Goal: Navigation & Orientation: Find specific page/section

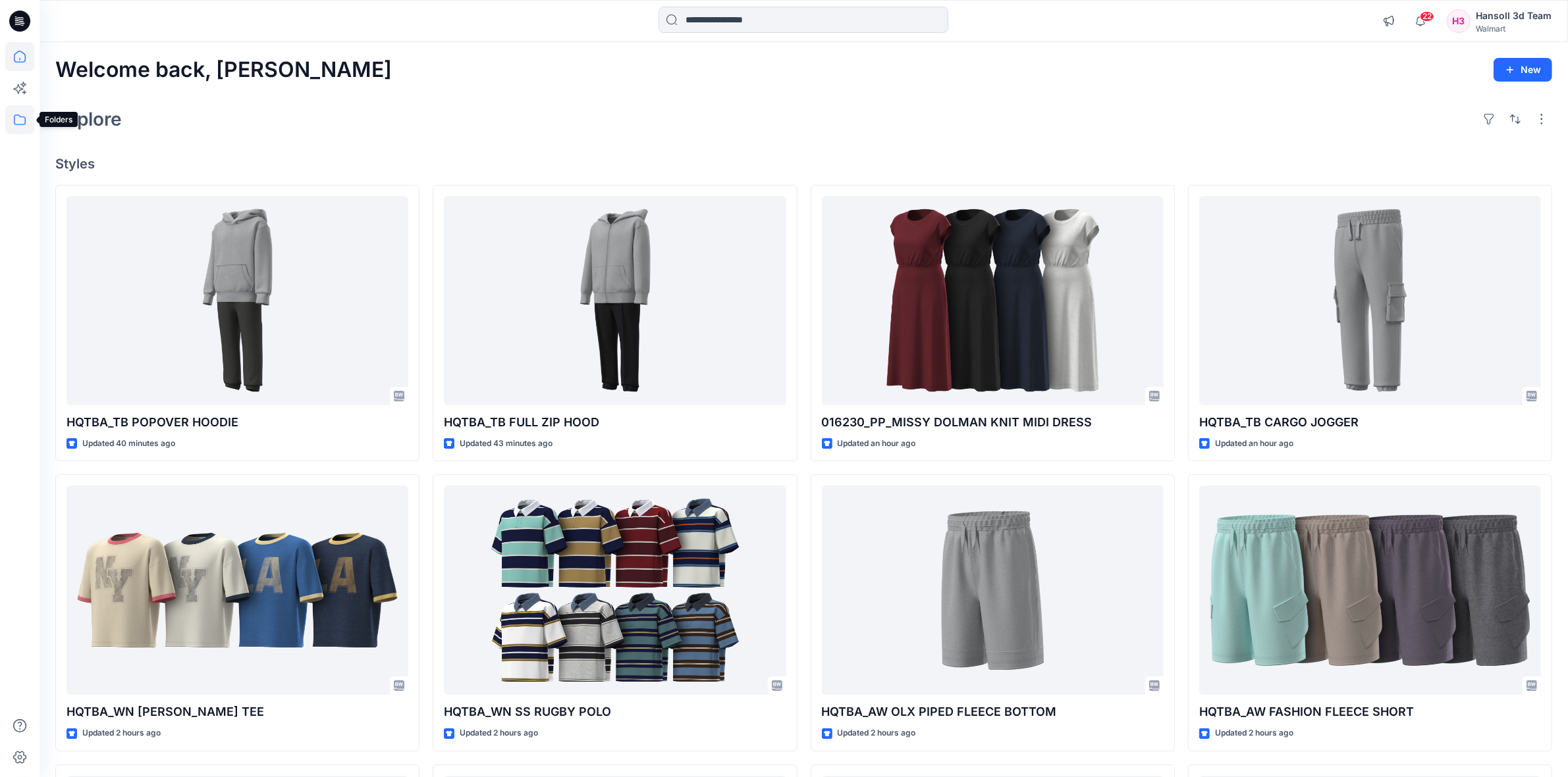
click at [22, 116] on icon at bounding box center [19, 119] width 29 height 29
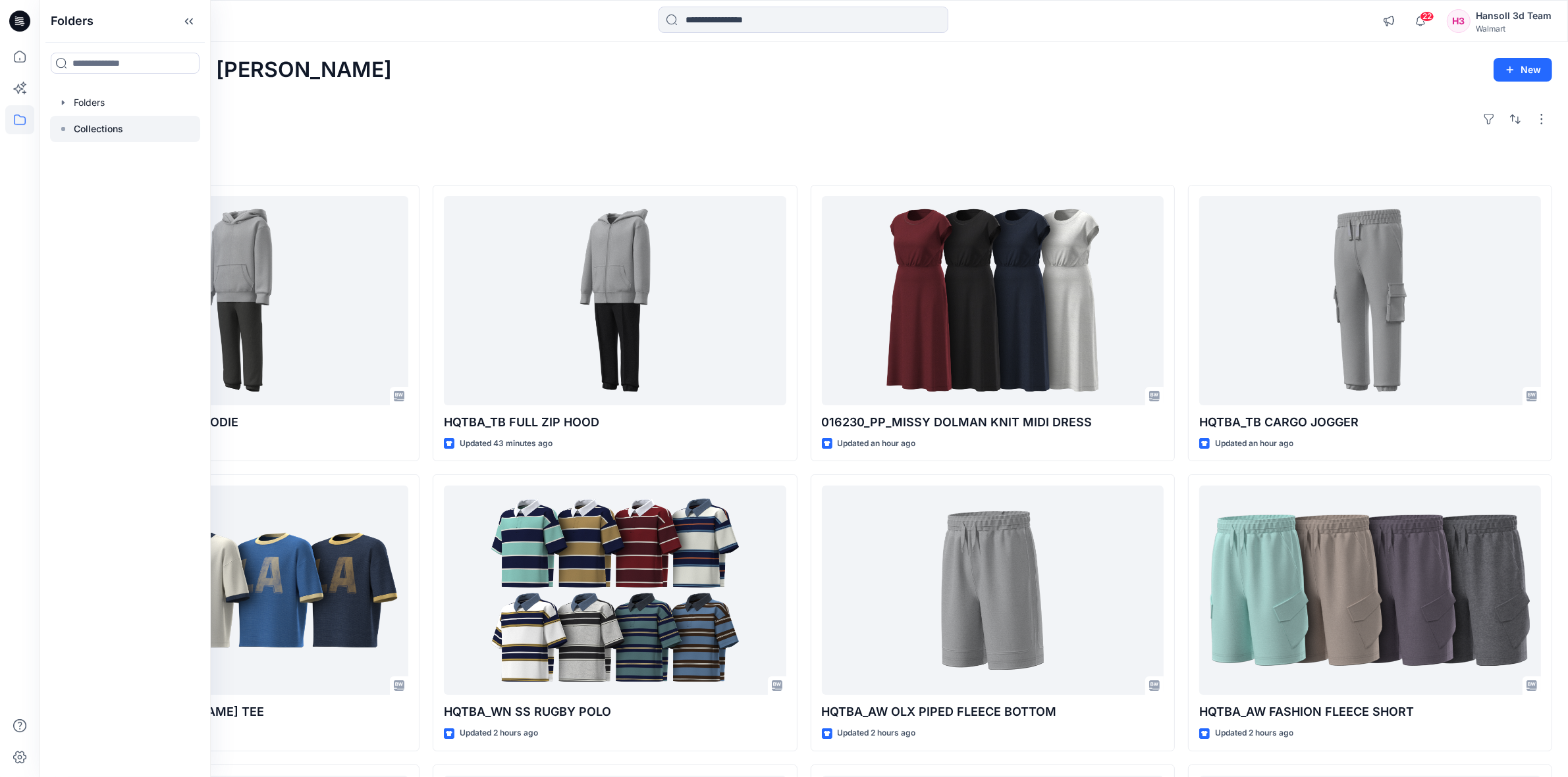
drag, startPoint x: 107, startPoint y: 129, endPoint x: 179, endPoint y: 150, distance: 75.0
click at [107, 129] on p "Collections" at bounding box center [98, 129] width 50 height 16
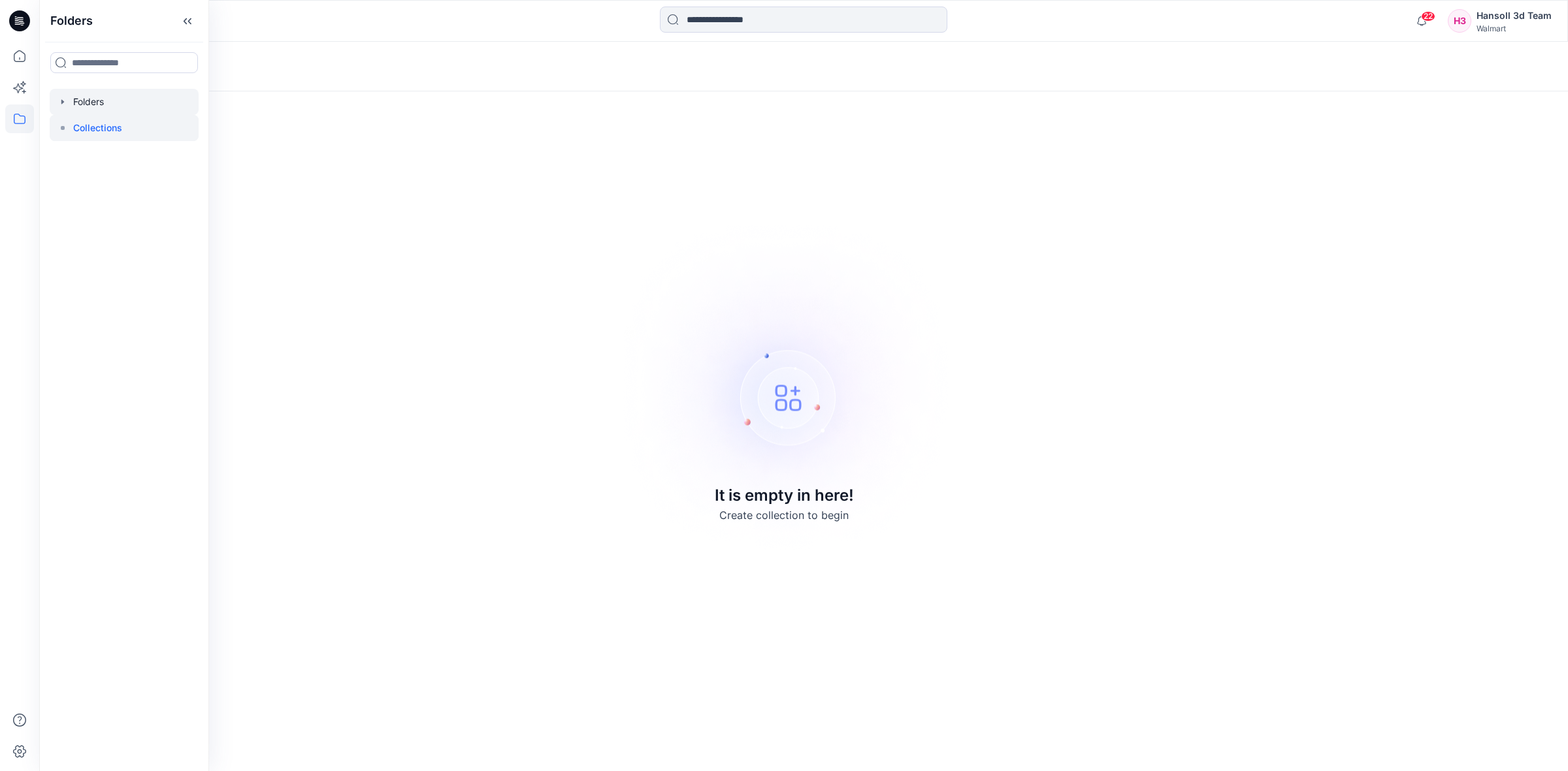
click at [82, 102] on div at bounding box center [124, 102] width 149 height 26
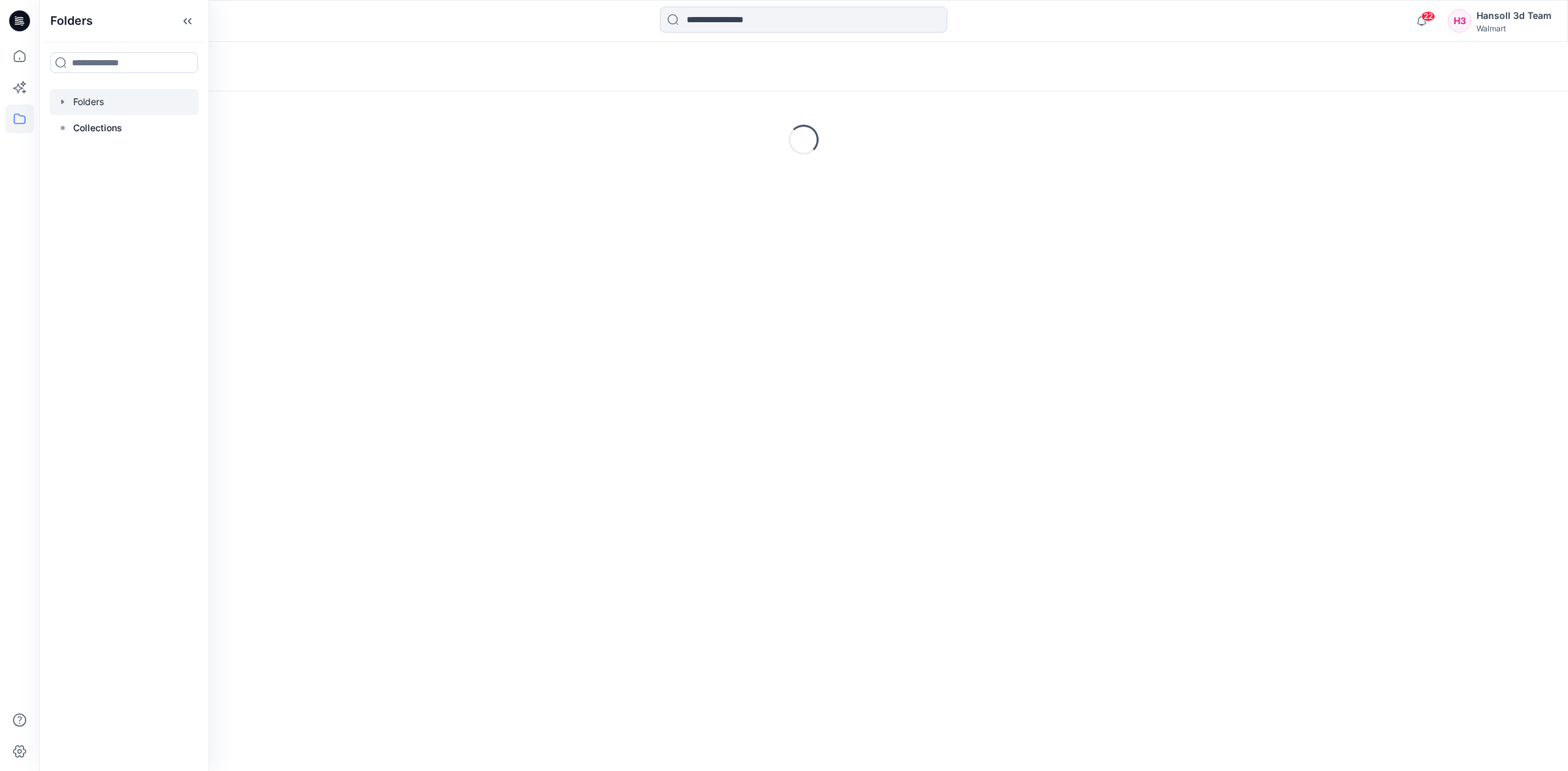
click at [335, 21] on div at bounding box center [230, 21] width 383 height 28
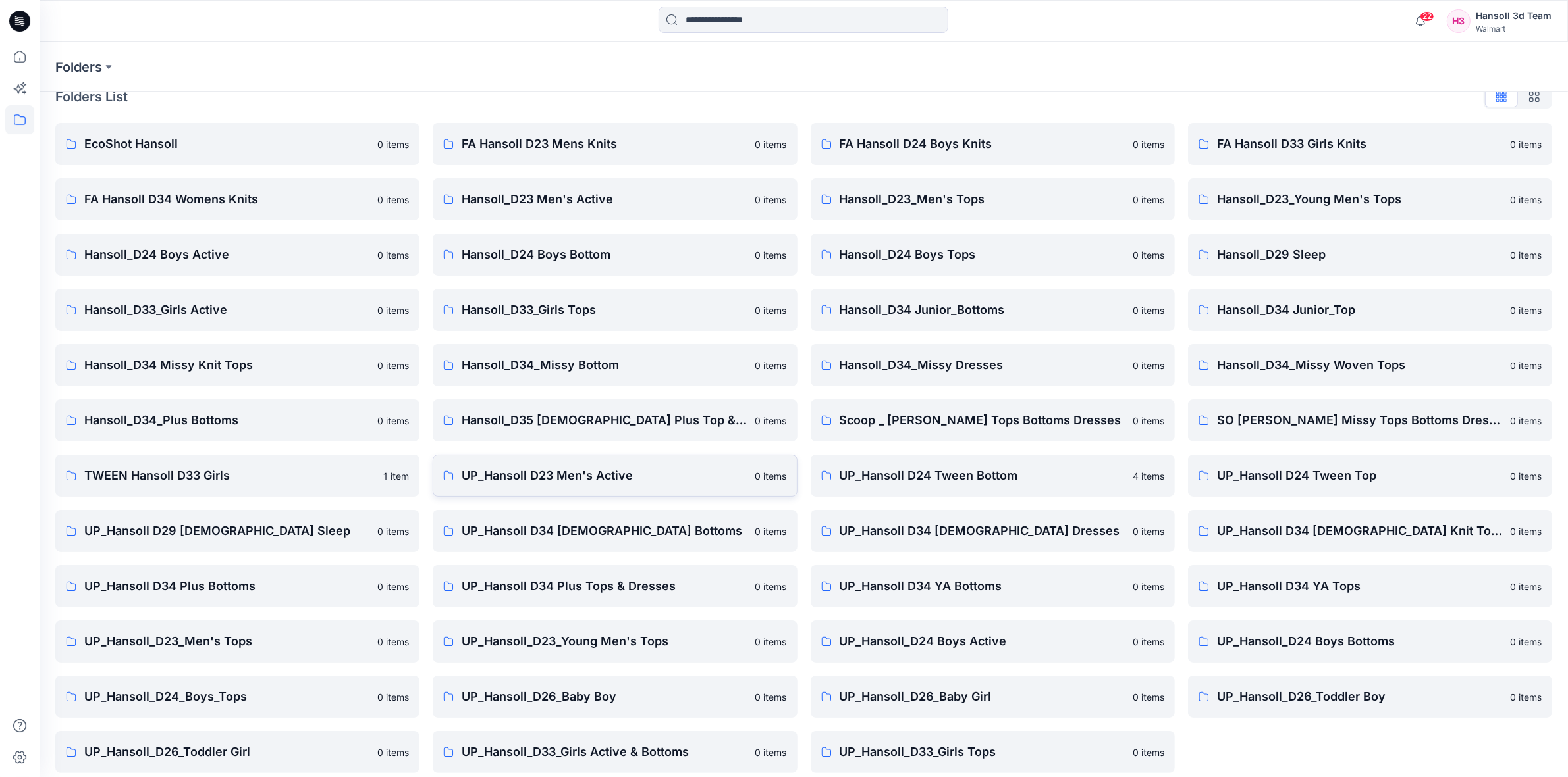
scroll to position [33, 0]
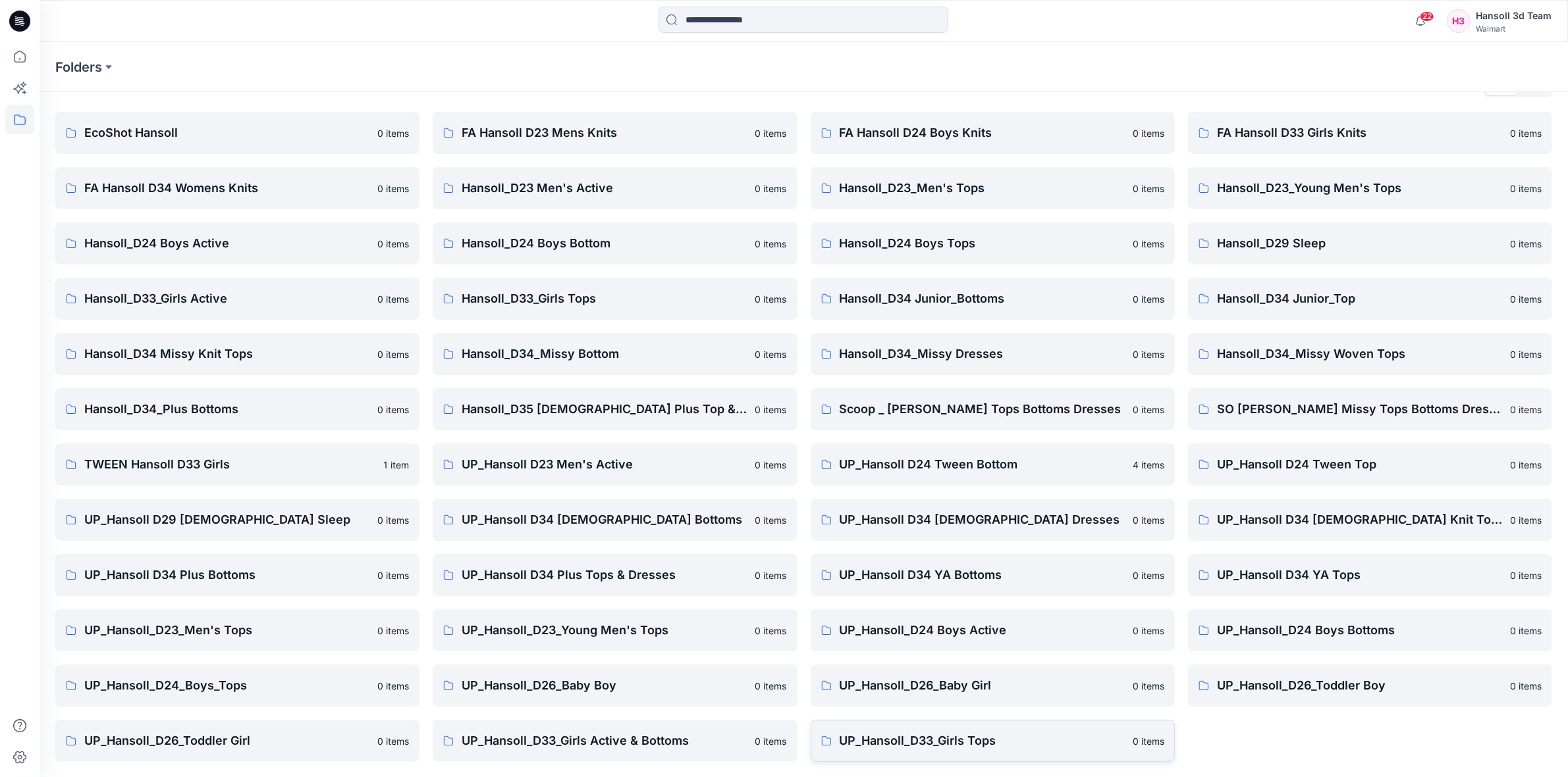
click at [952, 747] on p "UP_Hansoll_D33_Girls Tops" at bounding box center [982, 740] width 286 height 18
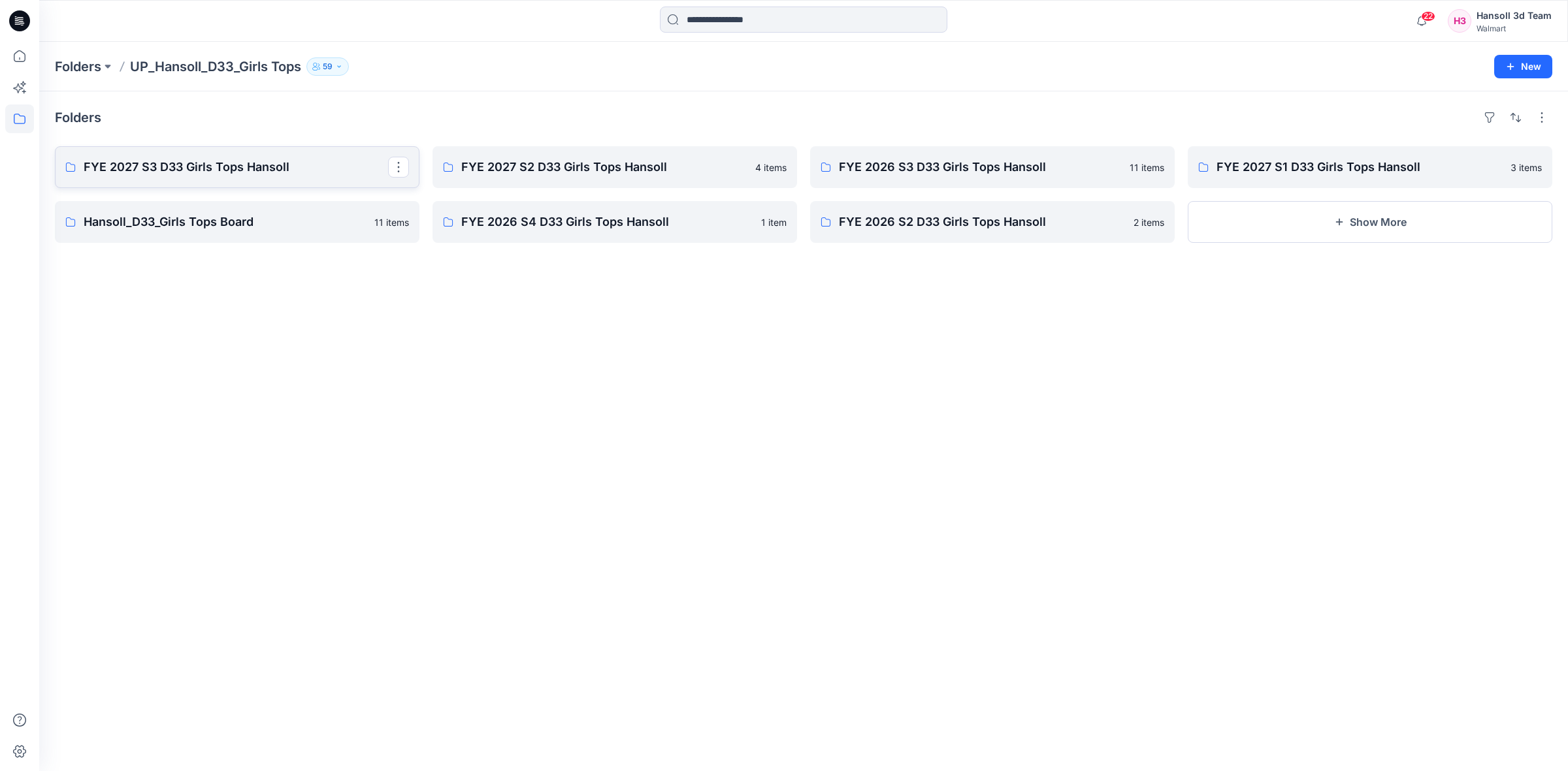
click at [277, 180] on link "FYE 2027 S3 D33 Girls Tops Hansoll" at bounding box center [238, 167] width 365 height 41
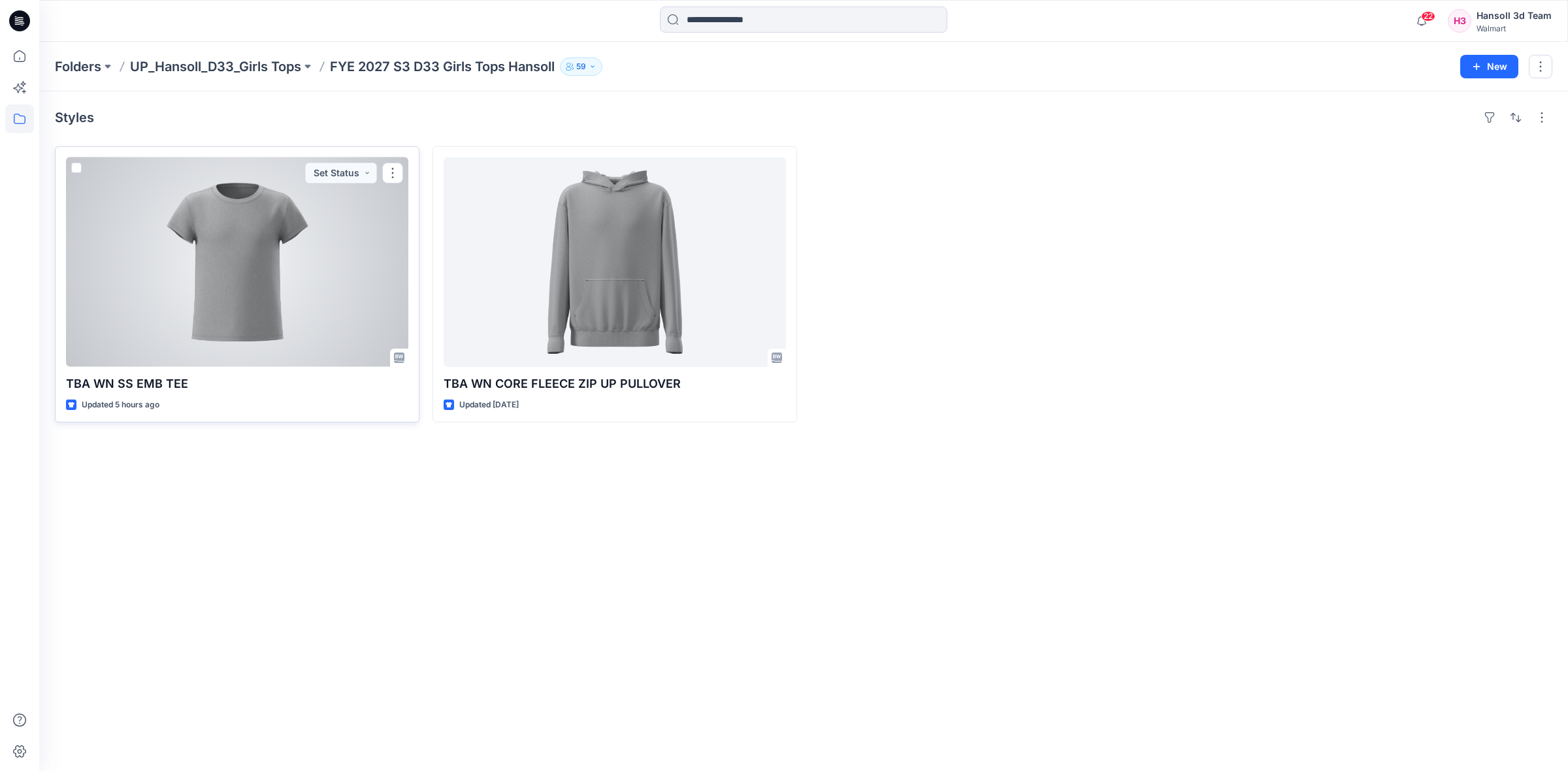
click at [259, 269] on div at bounding box center [237, 262] width 342 height 210
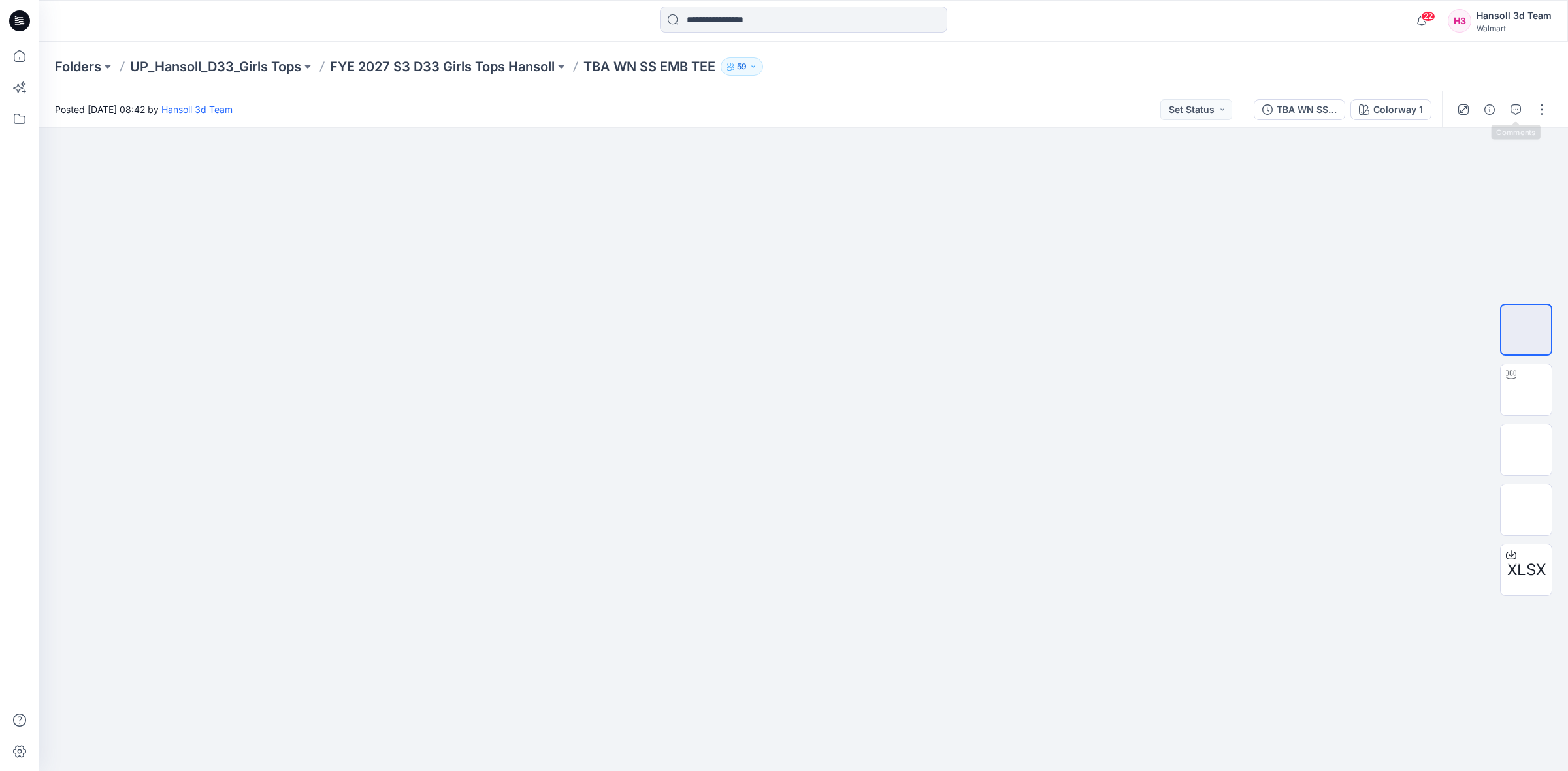
click at [1517, 105] on icon "button" at bounding box center [1516, 110] width 10 height 10
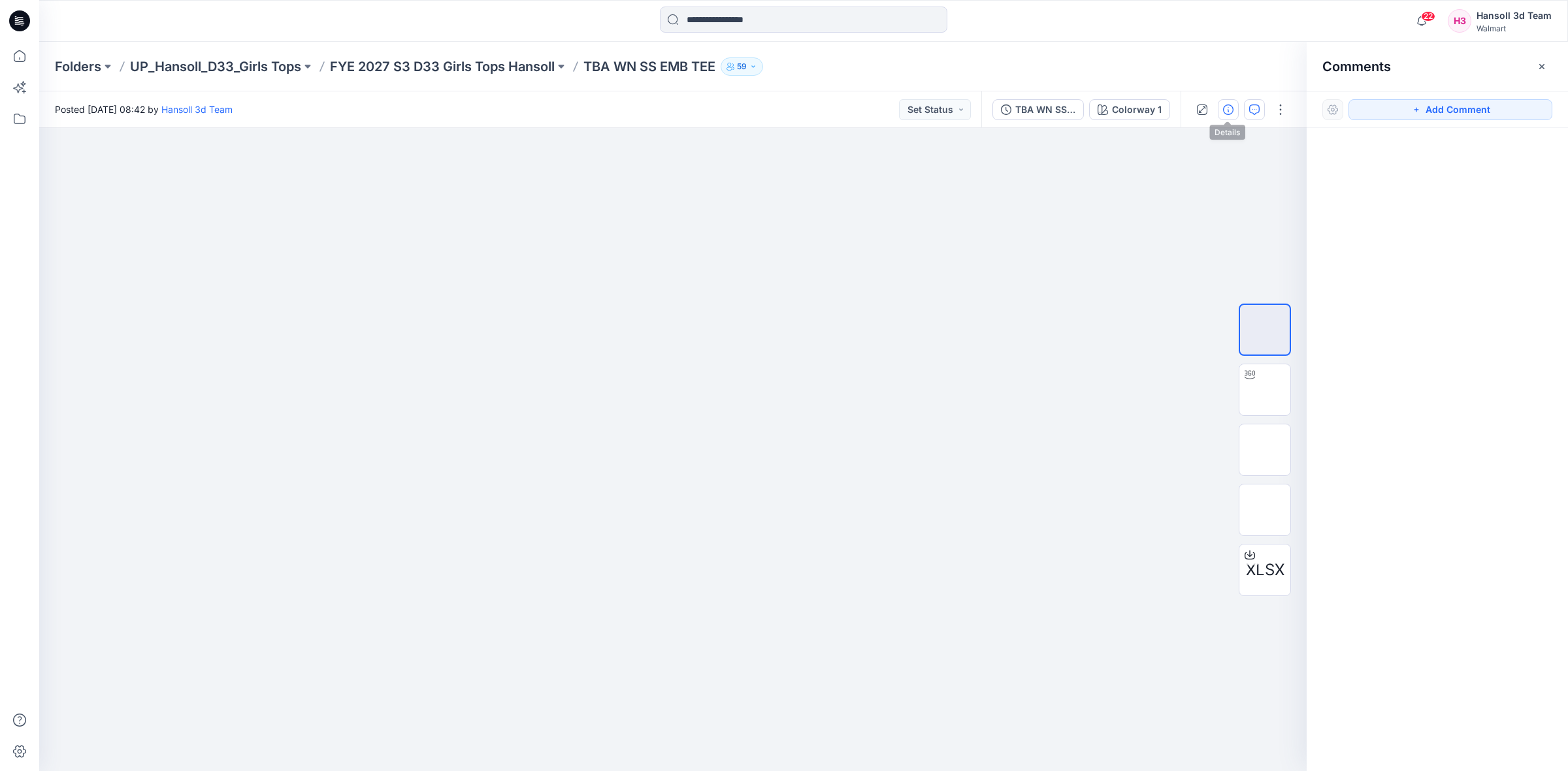
click at [1218, 108] on button "button" at bounding box center [1228, 110] width 21 height 21
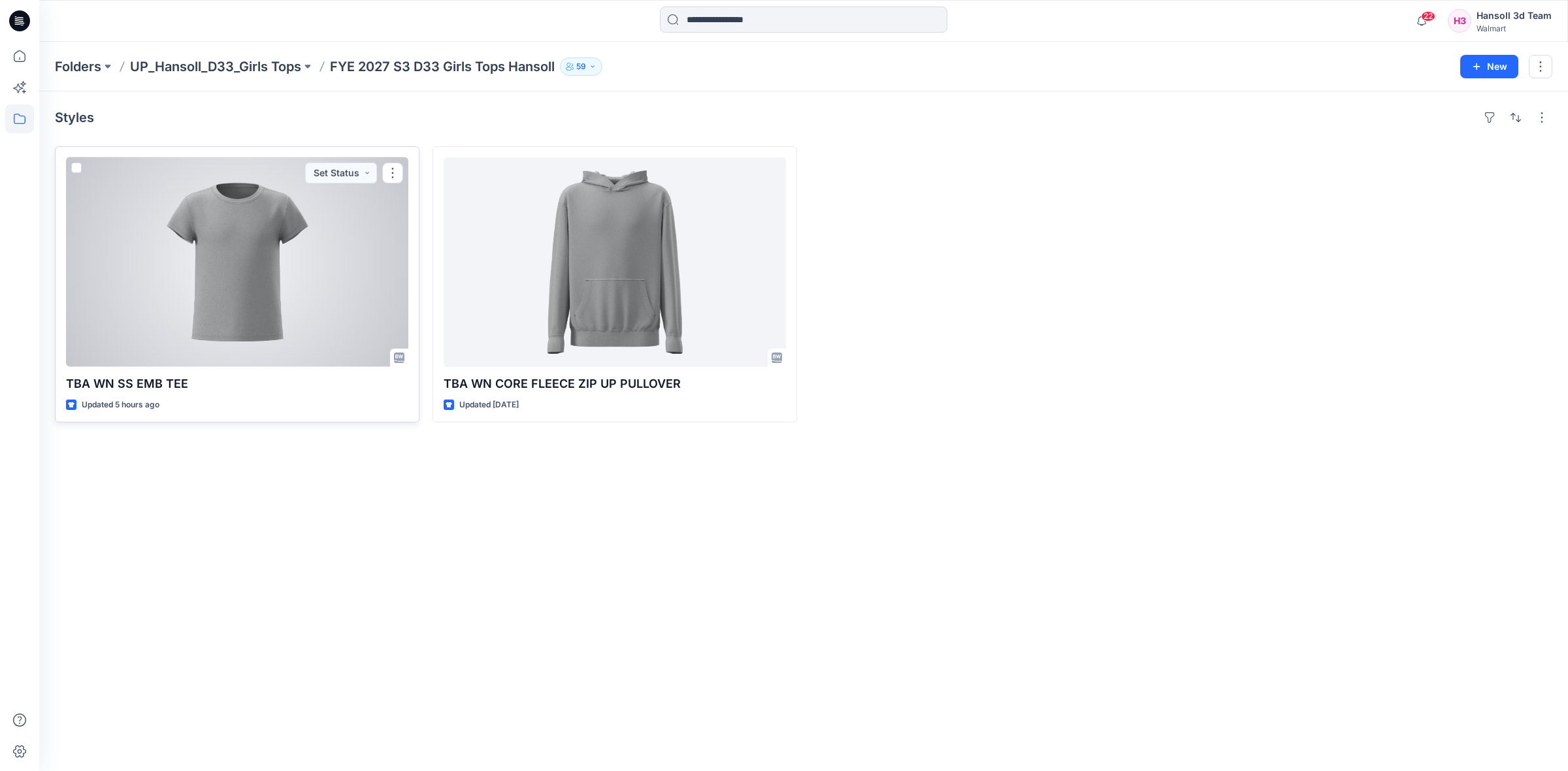
click at [217, 280] on div at bounding box center [237, 262] width 342 height 210
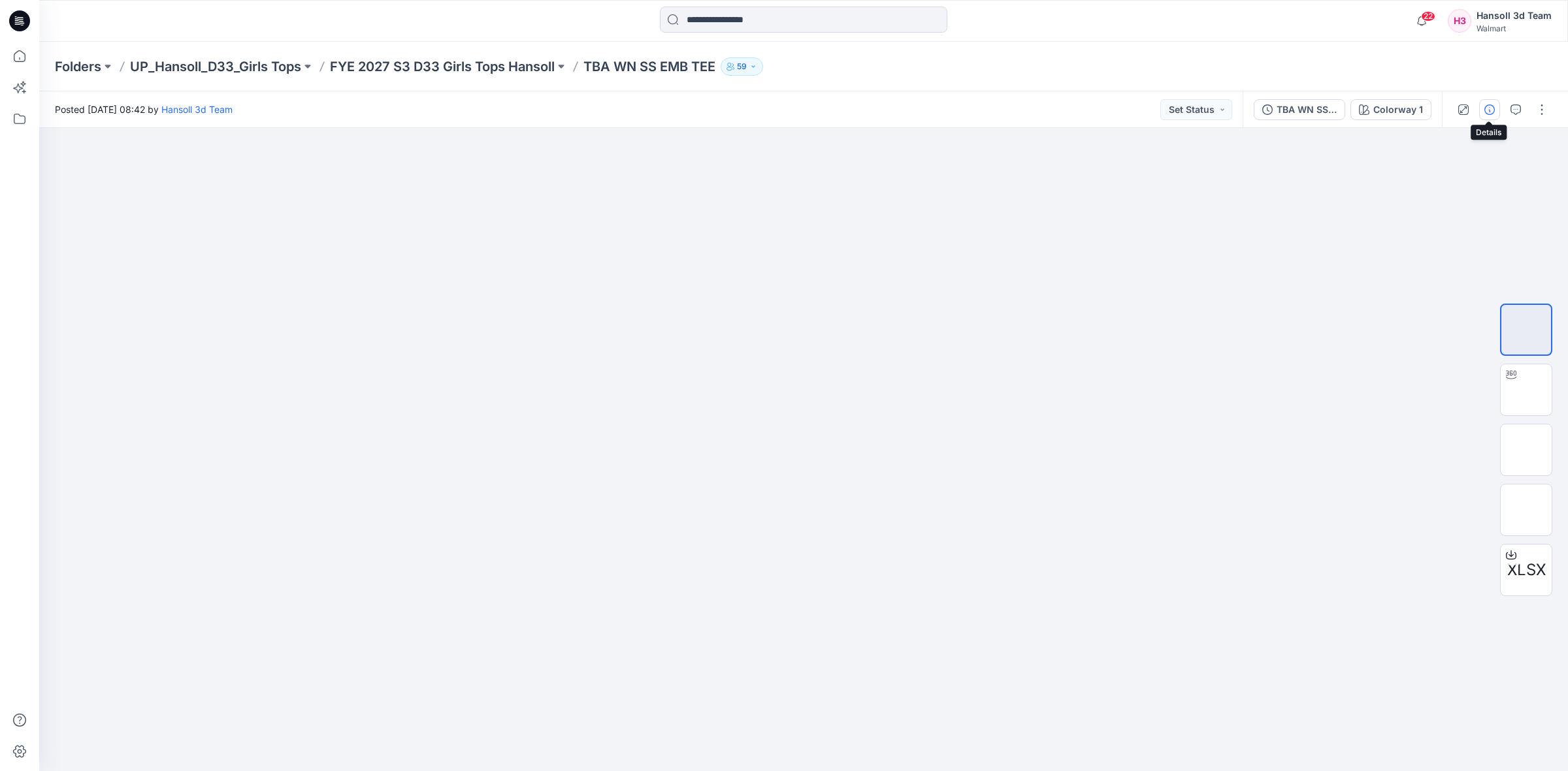
click at [1490, 112] on icon "button" at bounding box center [1490, 110] width 10 height 10
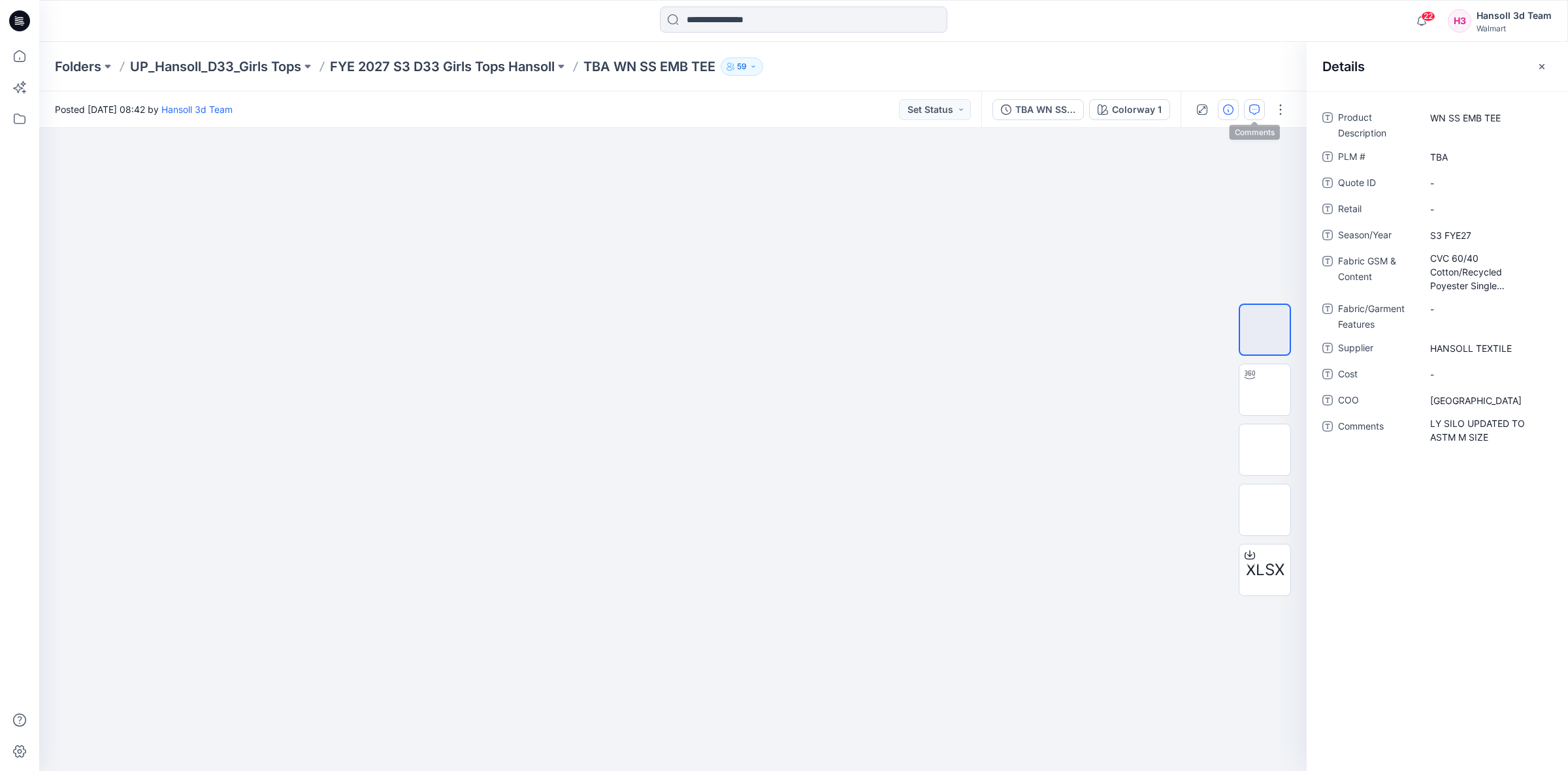
click at [1252, 111] on icon "button" at bounding box center [1254, 110] width 10 height 10
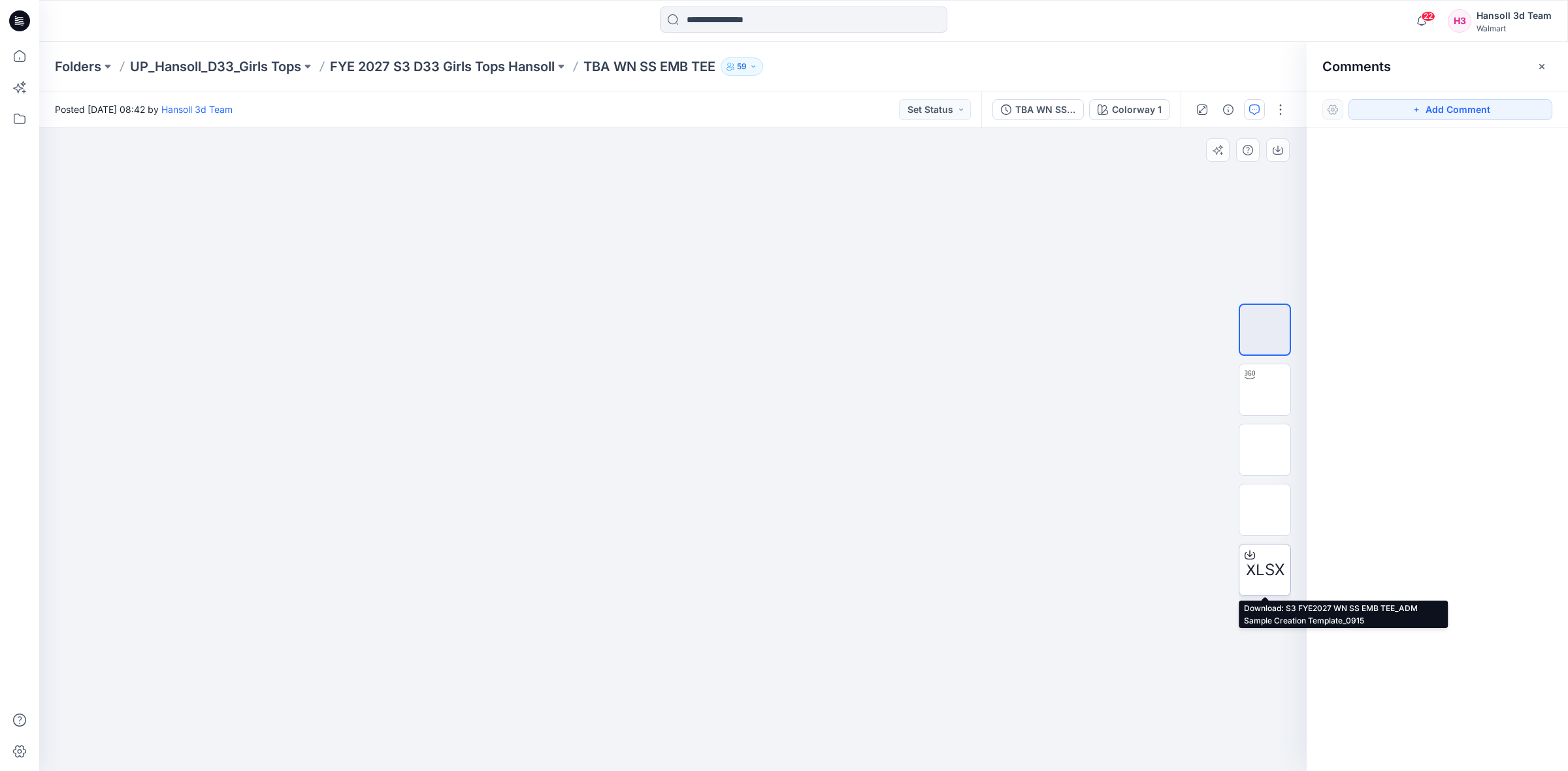
click at [1266, 566] on span "XLSX" at bounding box center [1265, 570] width 39 height 23
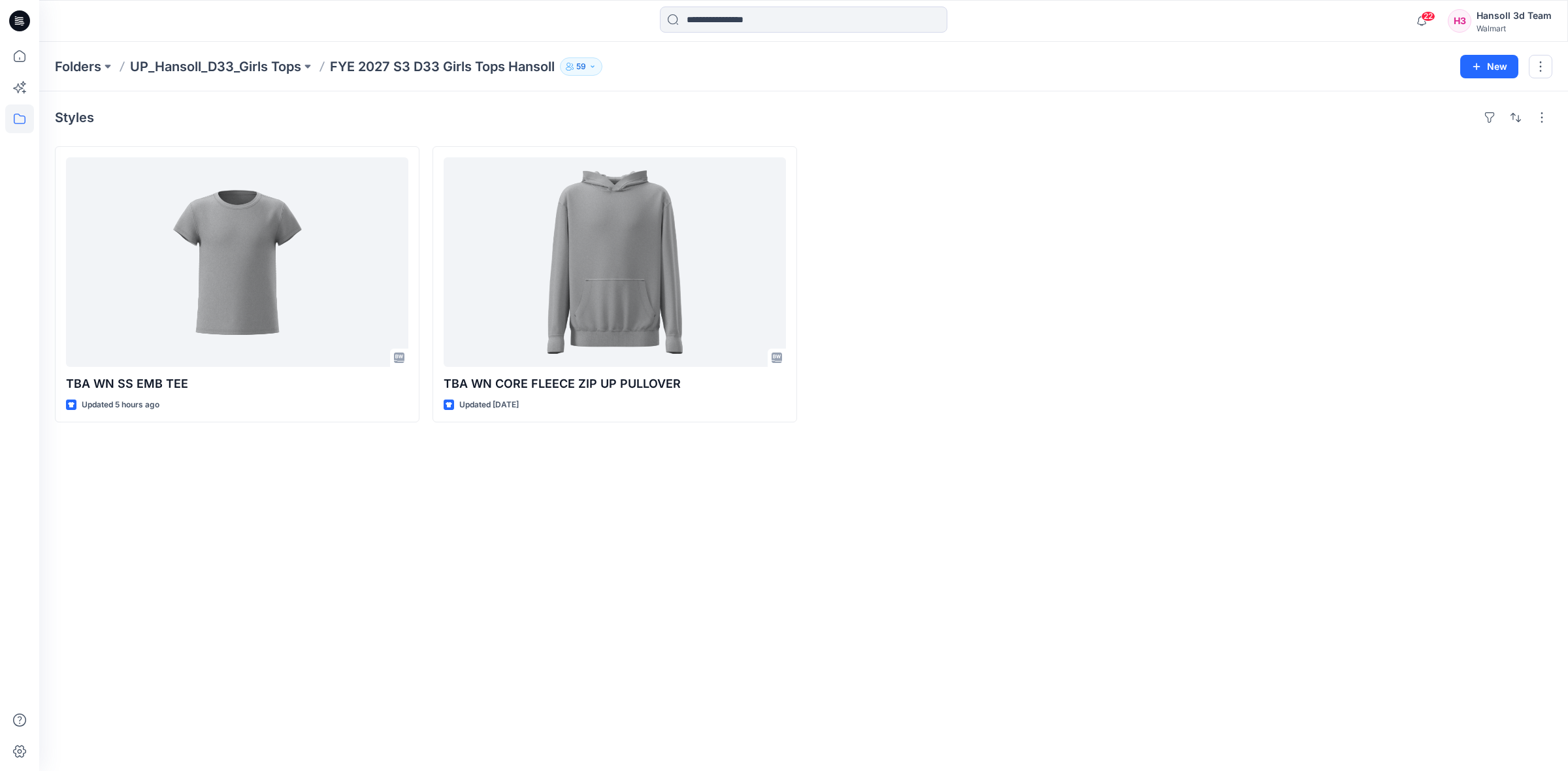
click at [660, 637] on div "Styles TBA WN SS EMB TEE Updated 5 hours ago TBA WN CORE FLEECE ZIP UP PULLOVER…" at bounding box center [803, 431] width 1529 height 679
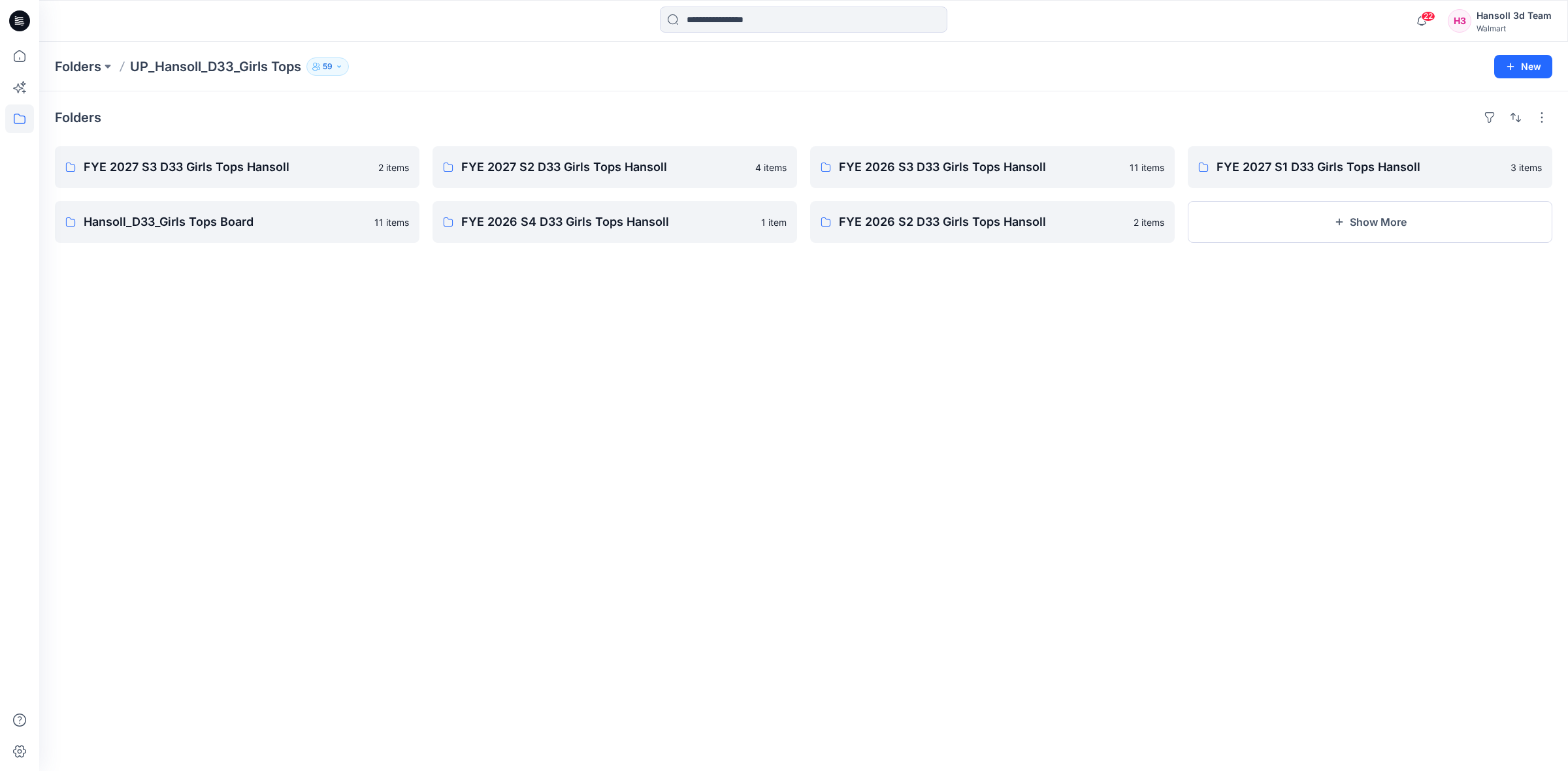
click at [632, 403] on div "Folders FYE 2027 S3 D33 Girls Tops Hansoll 2 items Hansoll_D33_Girls Tops Board…" at bounding box center [803, 431] width 1529 height 679
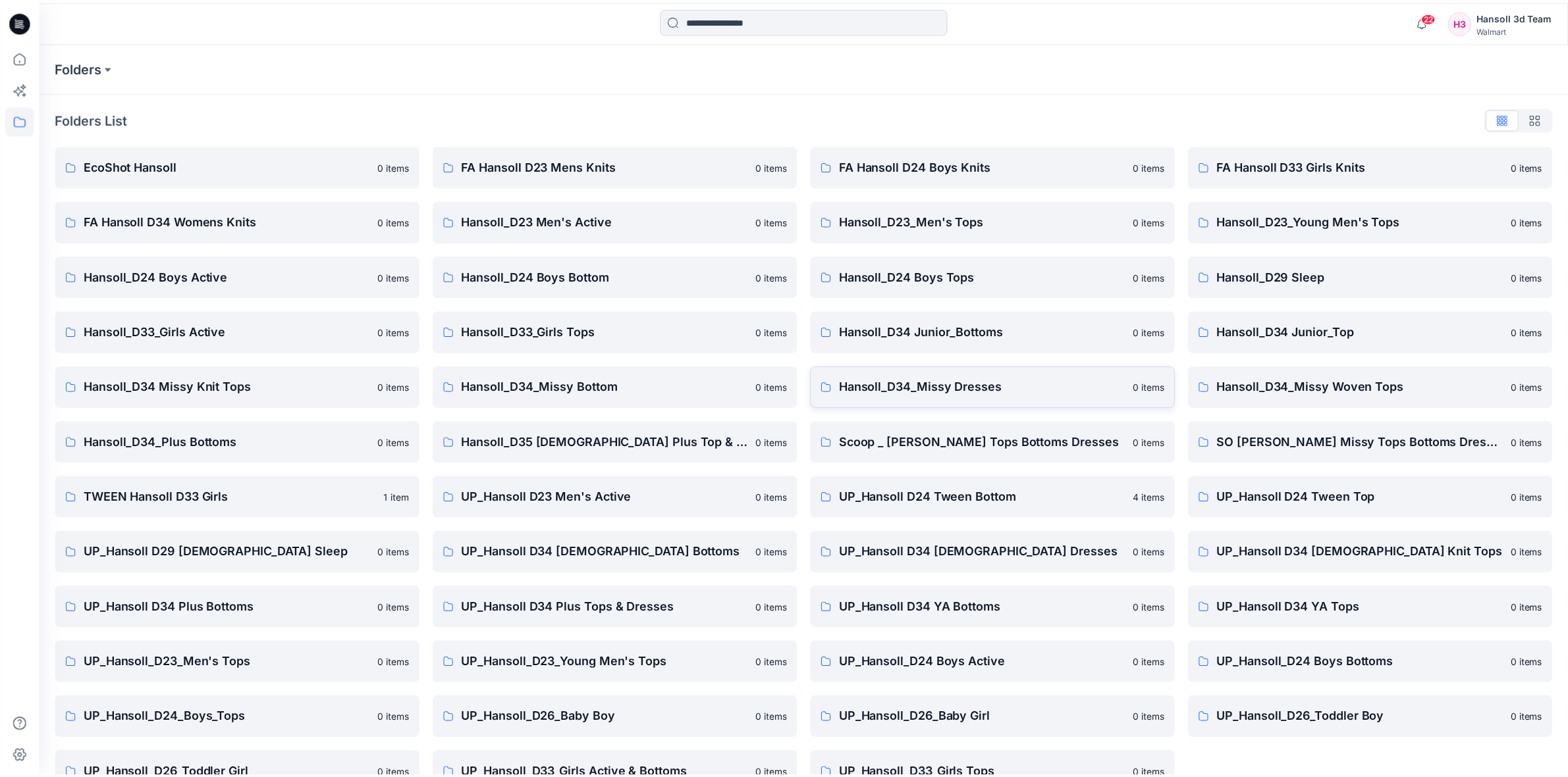
scroll to position [33, 0]
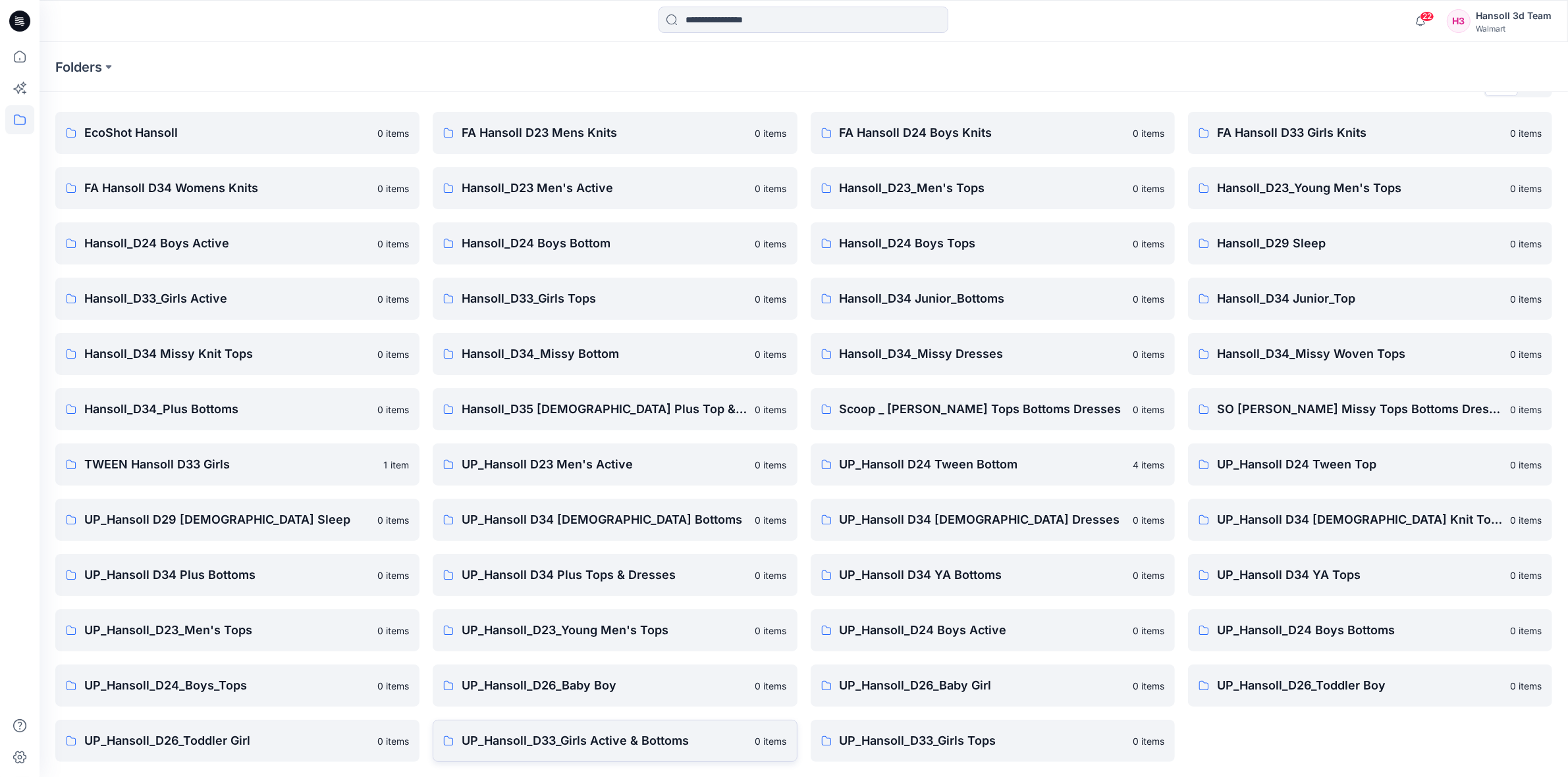
click at [656, 742] on p "UP_Hansoll_D33_Girls Active & Bottoms" at bounding box center [604, 740] width 286 height 18
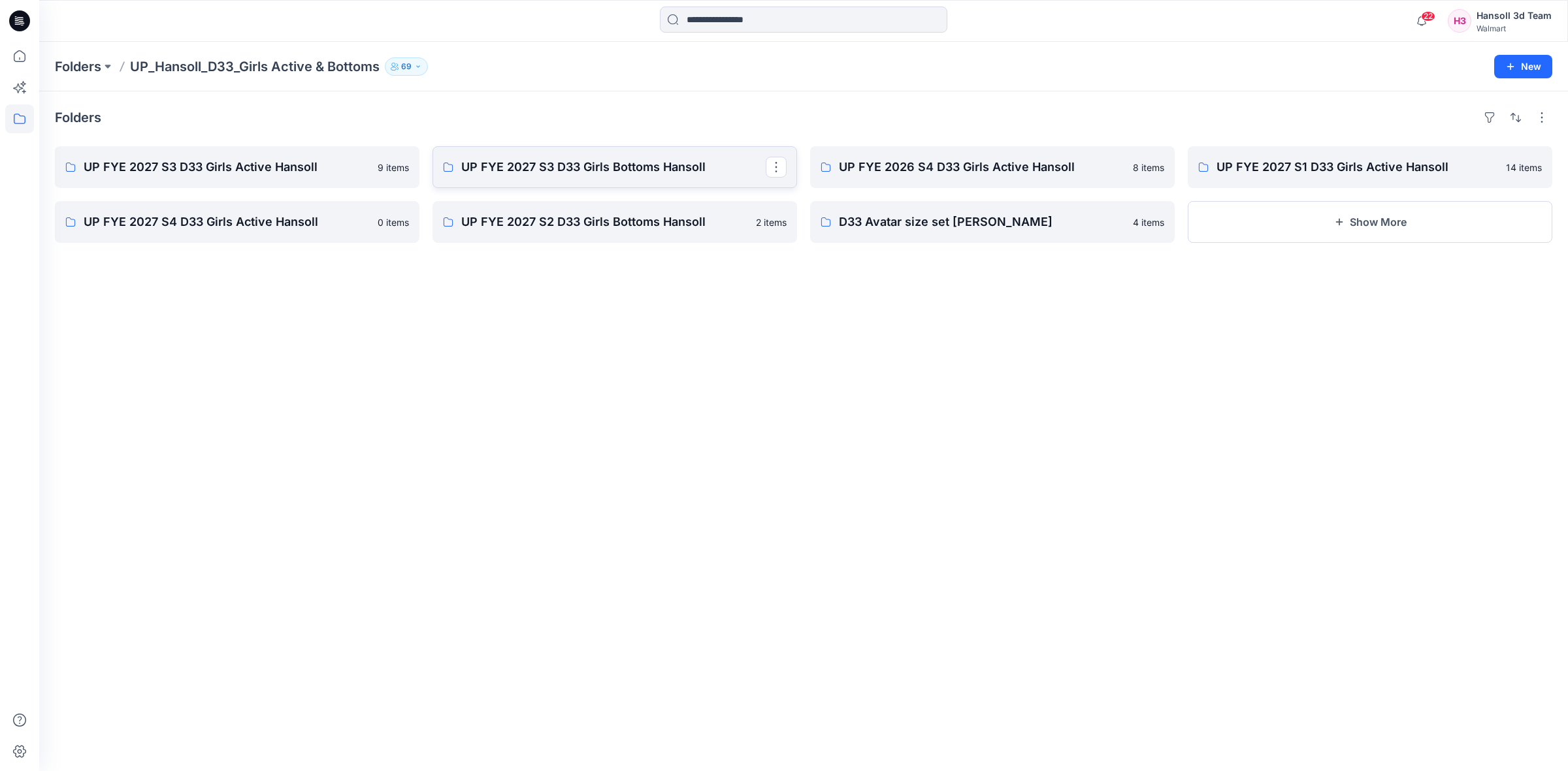
click at [619, 170] on p "UP FYE 2027 S3 D33 Girls Bottoms Hansoll" at bounding box center [613, 167] width 304 height 18
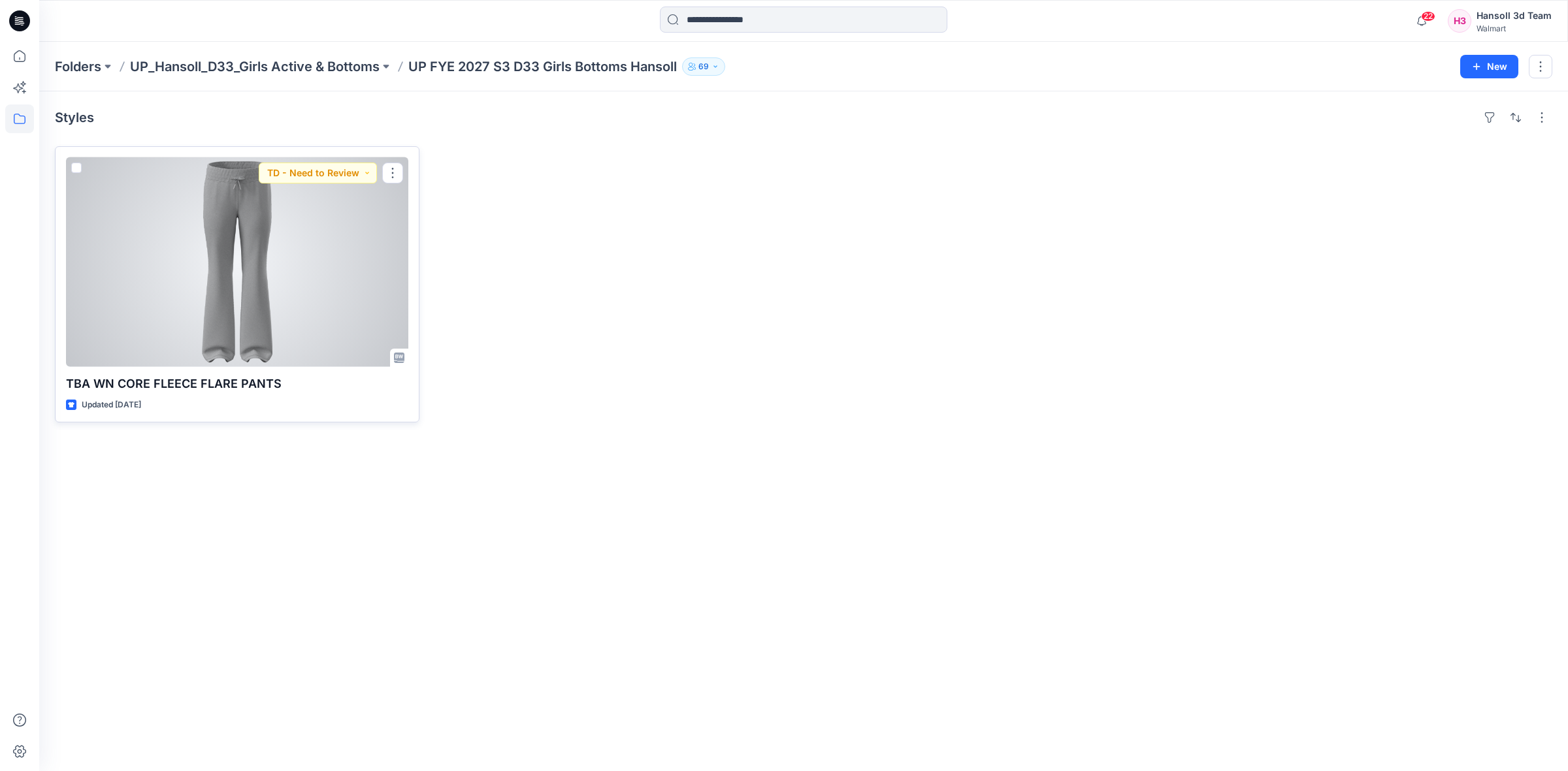
click at [227, 298] on div at bounding box center [237, 262] width 342 height 210
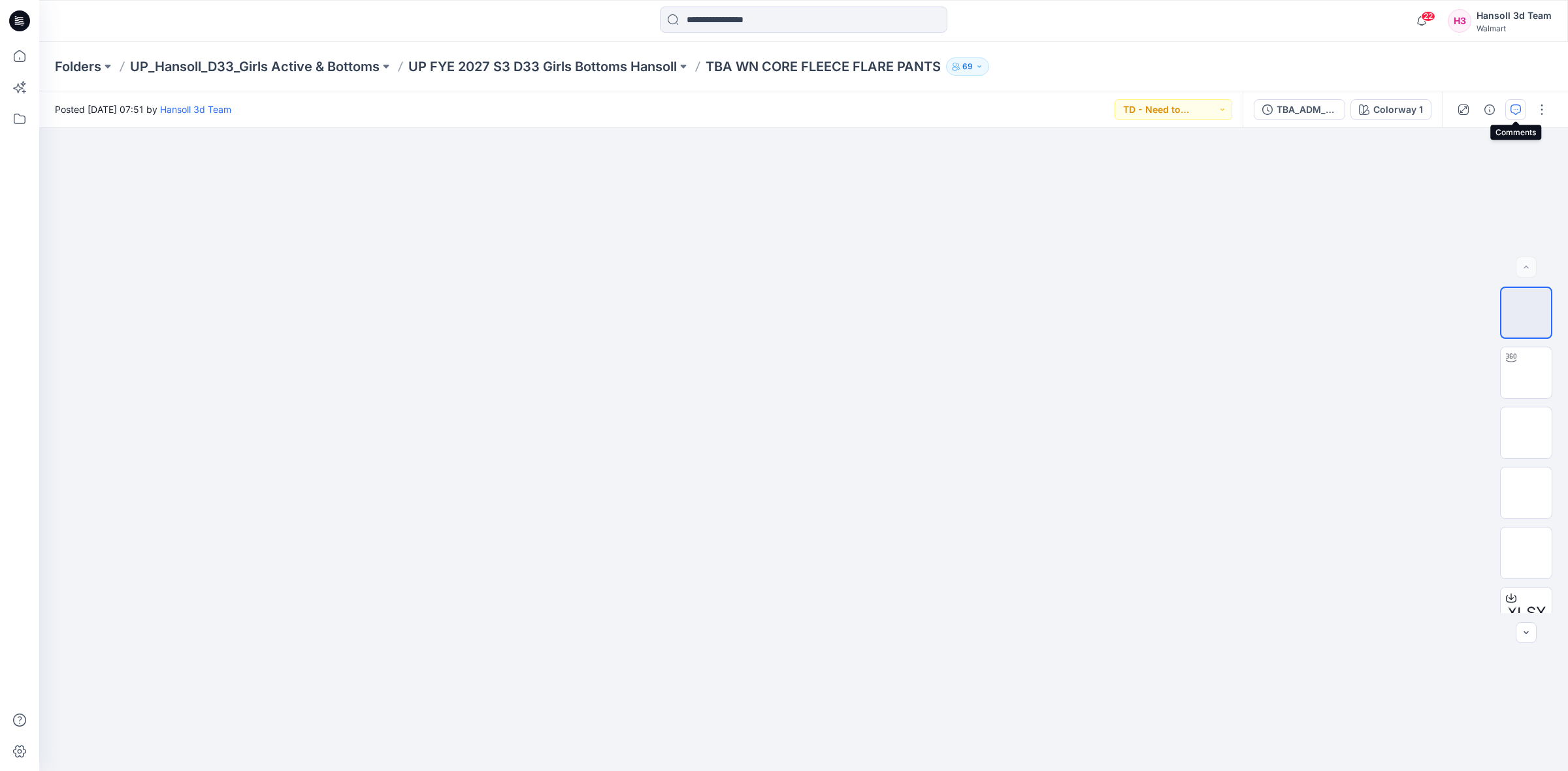
click at [1508, 104] on button "button" at bounding box center [1516, 110] width 21 height 21
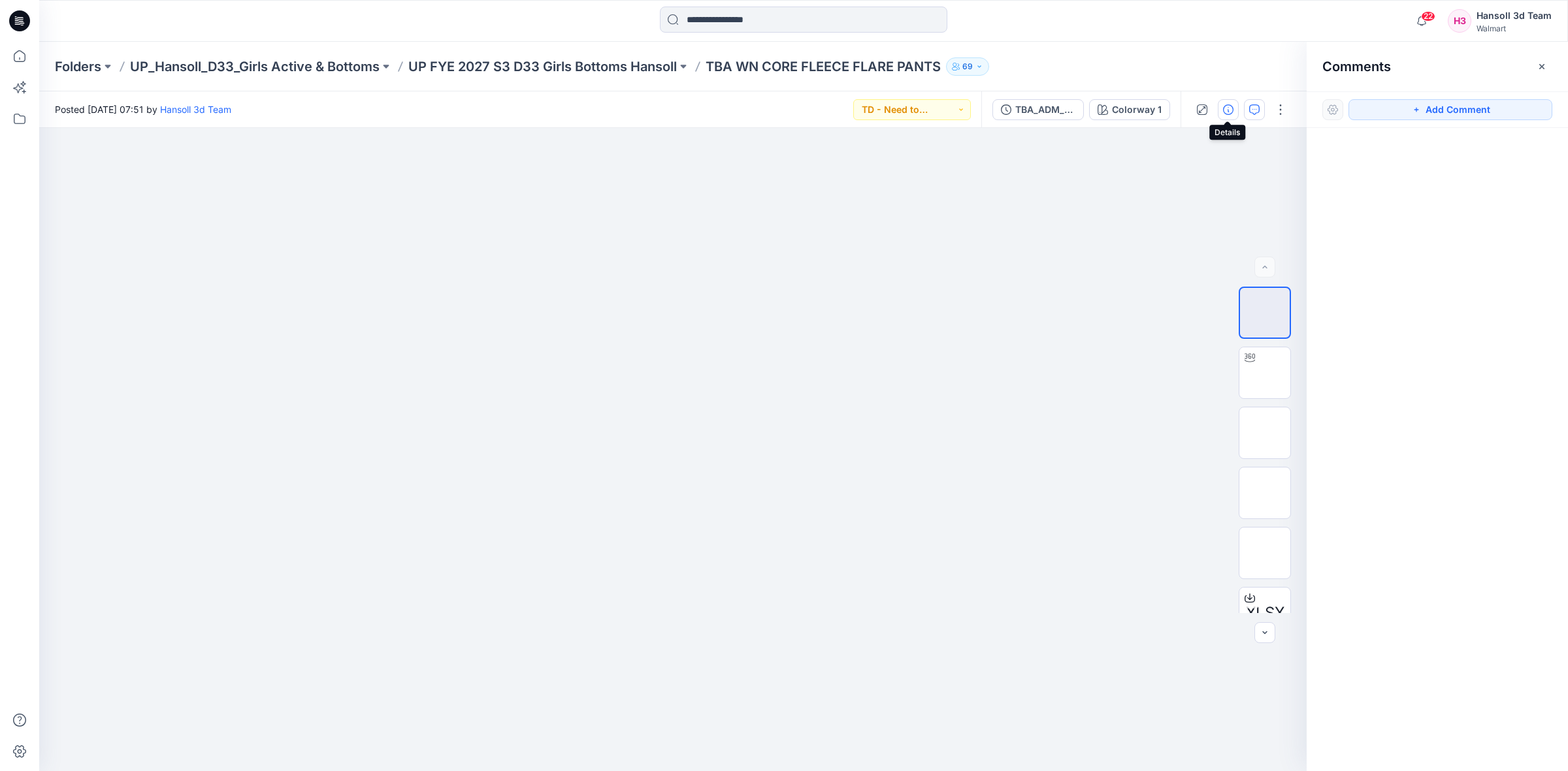
click at [1233, 109] on button "button" at bounding box center [1228, 110] width 21 height 21
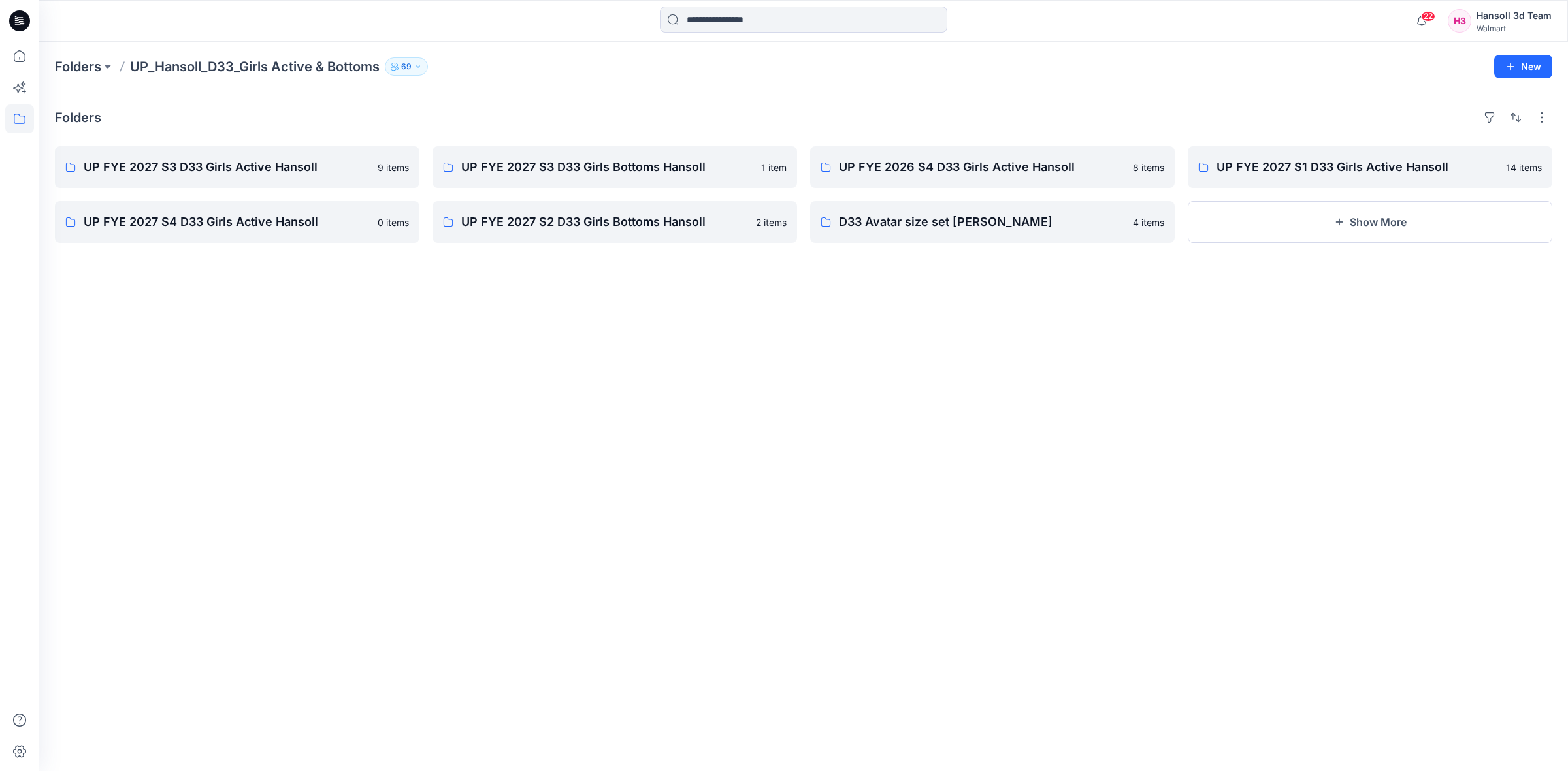
drag, startPoint x: 1015, startPoint y: 487, endPoint x: 1007, endPoint y: 506, distance: 20.6
click at [1015, 487] on div "Folders UP FYE 2027 S3 D33 Girls Active Hansoll 9 items UP FYE 2027 S4 D33 Girl…" at bounding box center [803, 431] width 1529 height 679
drag, startPoint x: 652, startPoint y: 522, endPoint x: 1078, endPoint y: 593, distance: 431.9
click at [663, 521] on div "Folders UP FYE 2027 S3 D33 Girls Active Hansoll 9 items UP FYE 2027 S4 D33 Girl…" at bounding box center [803, 431] width 1529 height 679
click at [667, 580] on div "Folders UP FYE 2027 S3 D33 Girls Active Hansoll 9 items UP FYE 2027 S4 D33 Girl…" at bounding box center [803, 431] width 1529 height 679
